Goal: Transaction & Acquisition: Purchase product/service

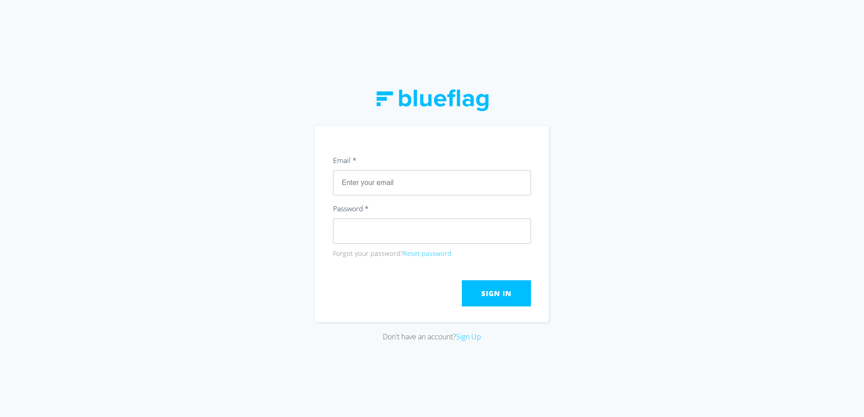
type input "[EMAIL_ADDRESS][DOMAIN_NAME]"
click at [489, 299] on button "Sign In" at bounding box center [496, 294] width 69 height 26
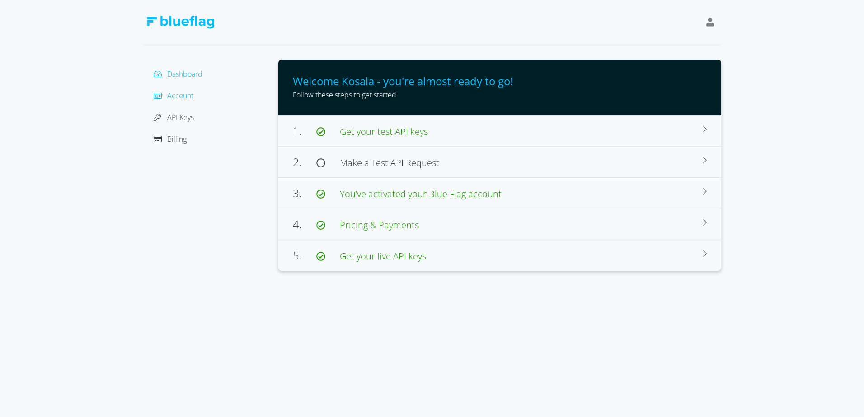
click at [185, 99] on span "Account" at bounding box center [180, 96] width 26 height 10
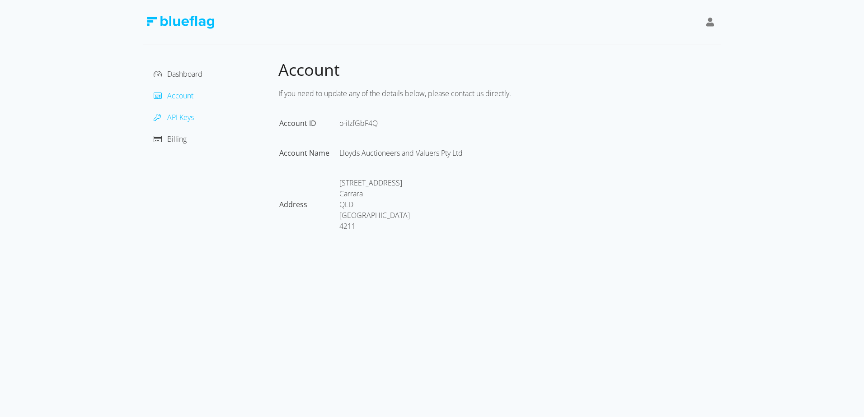
click at [182, 120] on span "API Keys" at bounding box center [180, 117] width 27 height 10
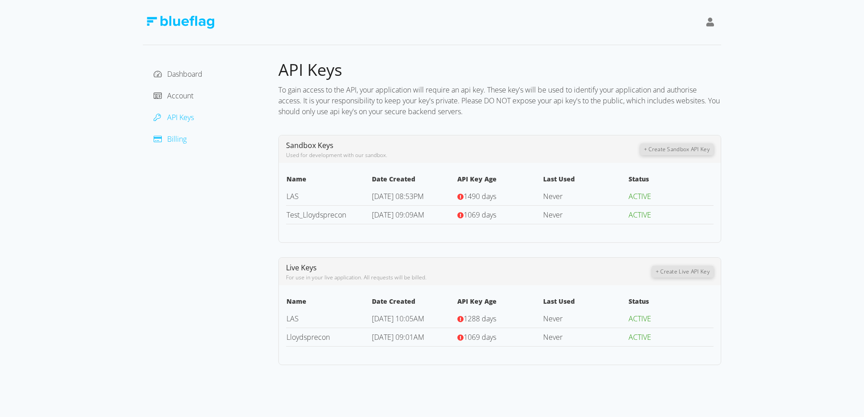
click at [183, 138] on span "Billing" at bounding box center [176, 139] width 19 height 10
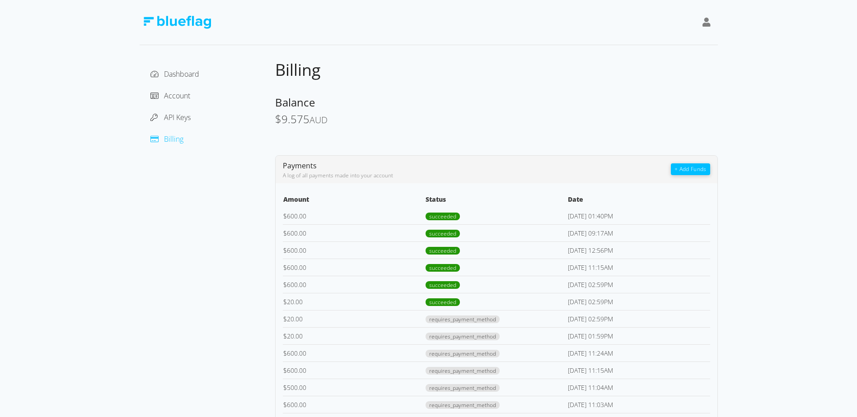
click at [695, 168] on button "+ Add Funds" at bounding box center [690, 170] width 39 height 12
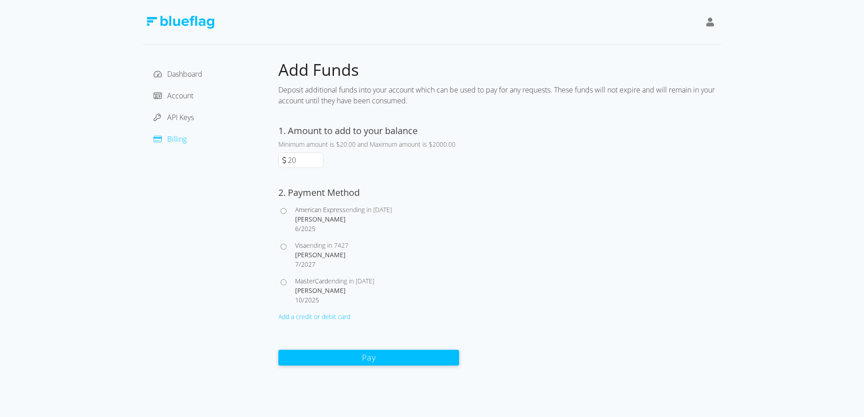
drag, startPoint x: 312, startPoint y: 164, endPoint x: 281, endPoint y: 158, distance: 31.4
click at [281, 158] on div "20" at bounding box center [300, 160] width 45 height 15
type input "600"
click at [283, 248] on input "Visa ending in 7427 [PERSON_NAME] 7 / 2027" at bounding box center [284, 247] width 6 height 6
radio input "true"
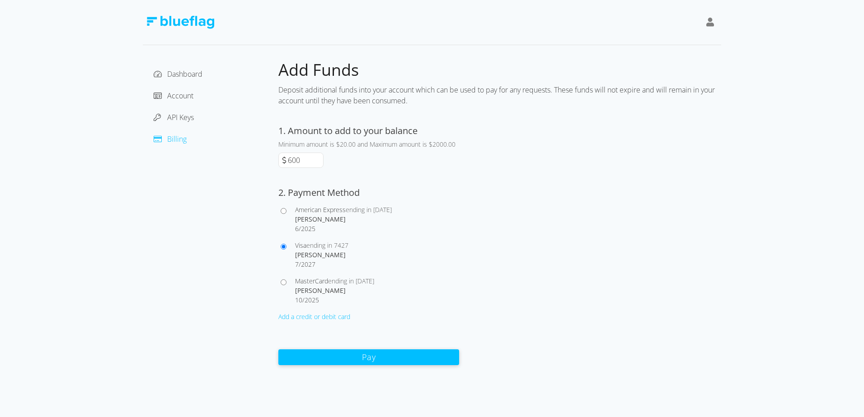
click at [343, 356] on button "Pay" at bounding box center [368, 358] width 181 height 16
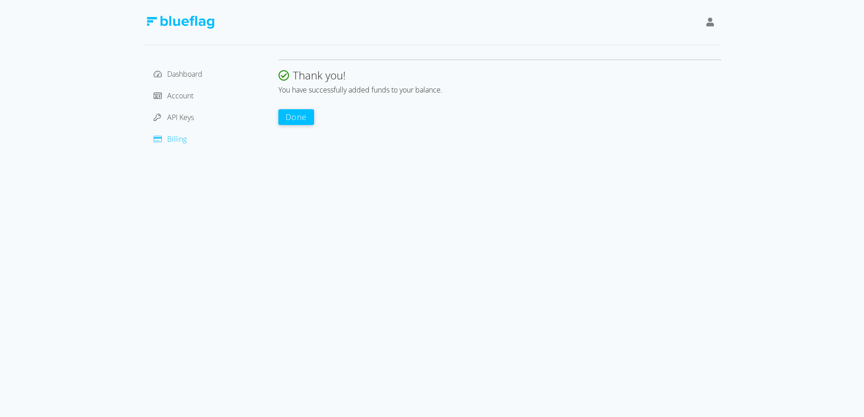
click at [302, 122] on button "Done" at bounding box center [296, 117] width 36 height 16
